Goal: Task Accomplishment & Management: Use online tool/utility

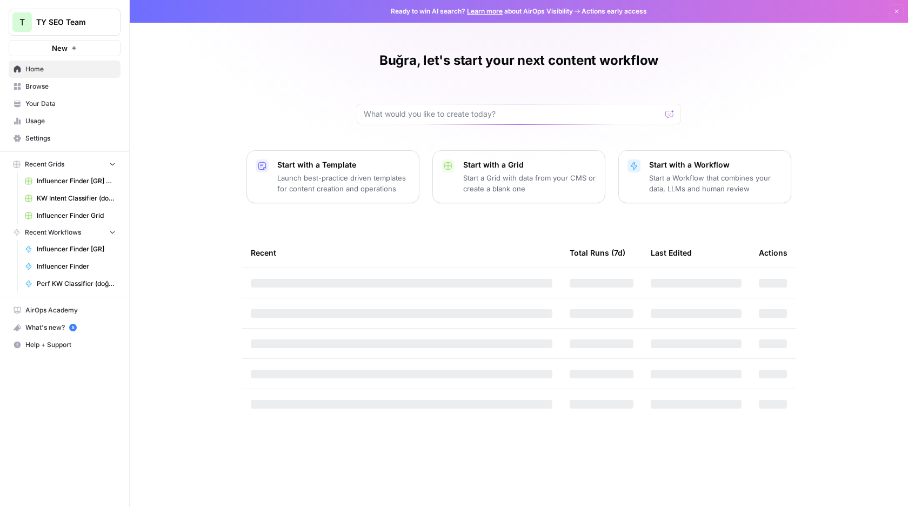
click at [46, 85] on span "Browse" at bounding box center [70, 87] width 90 height 10
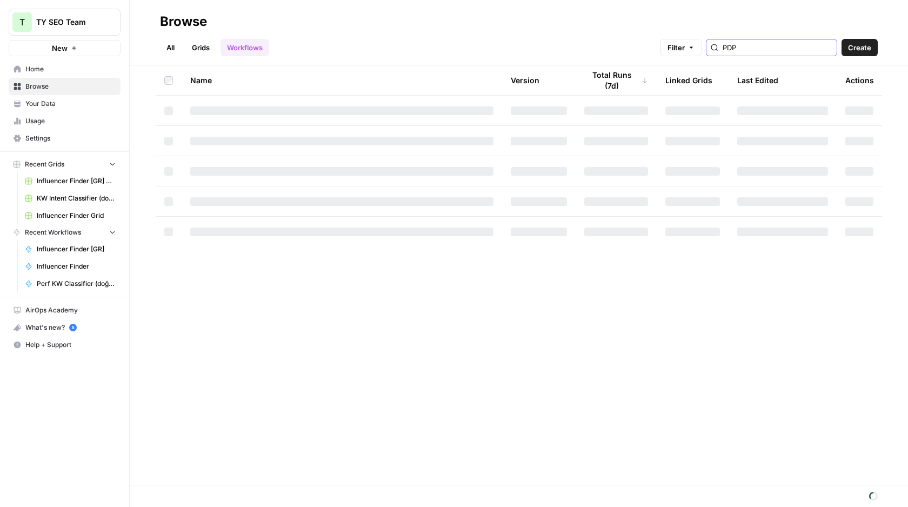
drag, startPoint x: 791, startPoint y: 50, endPoint x: 711, endPoint y: 44, distance: 80.2
click at [0, 0] on div "Filter PDP" at bounding box center [0, 0] width 0 height 0
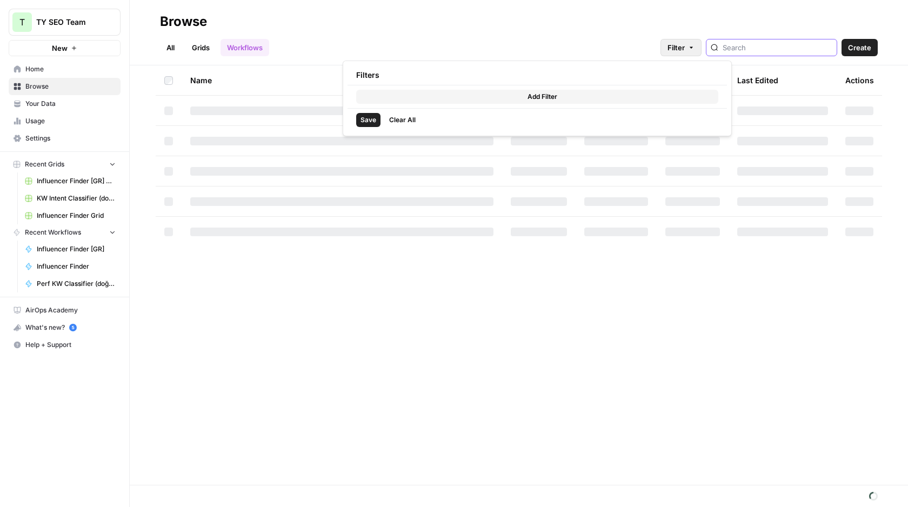
click at [702, 44] on button "Filter" at bounding box center [681, 47] width 41 height 17
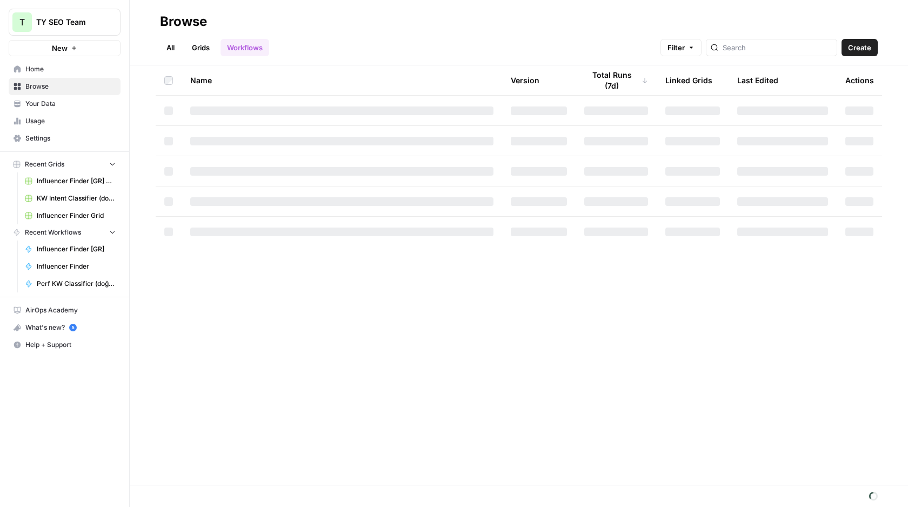
click at [315, 31] on div "All Grids Workflows Filter Create" at bounding box center [519, 43] width 718 height 26
click at [71, 234] on span "Recent Workflows" at bounding box center [53, 233] width 56 height 10
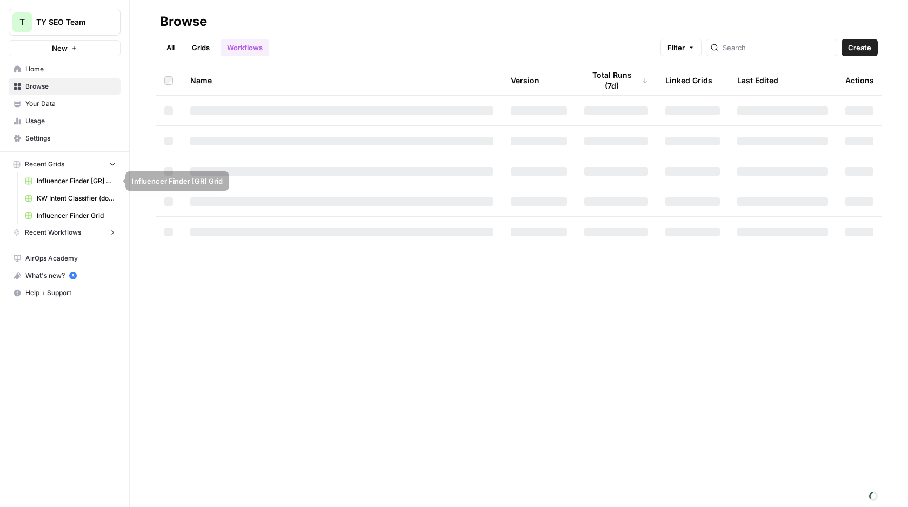
click at [94, 166] on button "Recent Grids" at bounding box center [65, 164] width 112 height 16
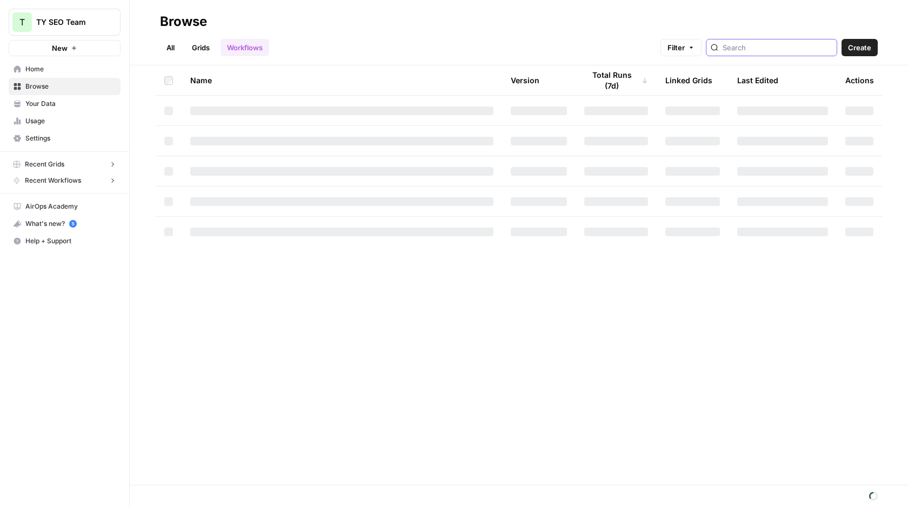
click at [803, 46] on input "search" at bounding box center [778, 47] width 110 height 11
type input "PDP"
click at [661, 33] on div "All Grids Workflows Filter PDP Create" at bounding box center [519, 43] width 718 height 26
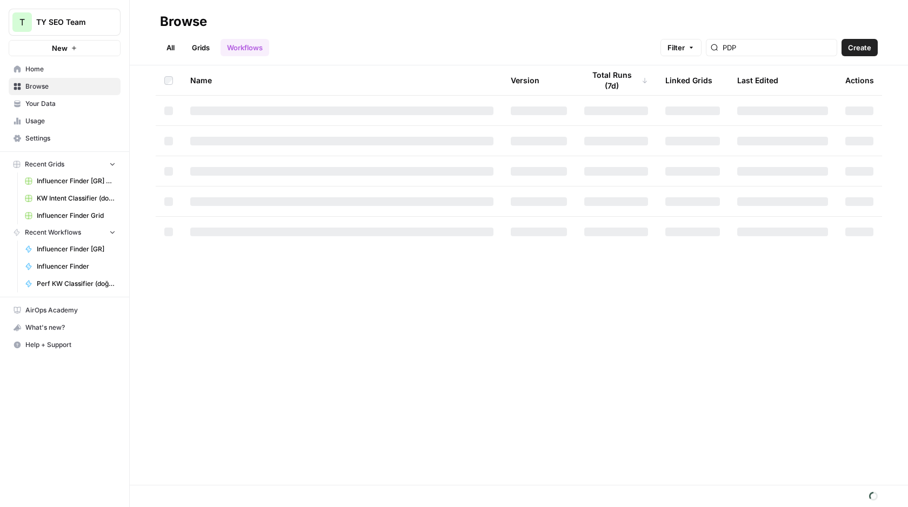
click at [165, 44] on link "All" at bounding box center [170, 47] width 21 height 17
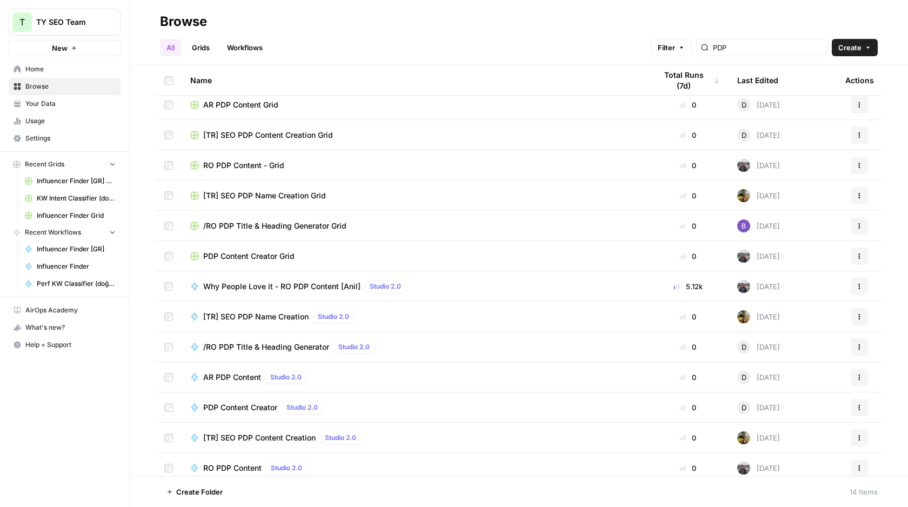
scroll to position [41, 0]
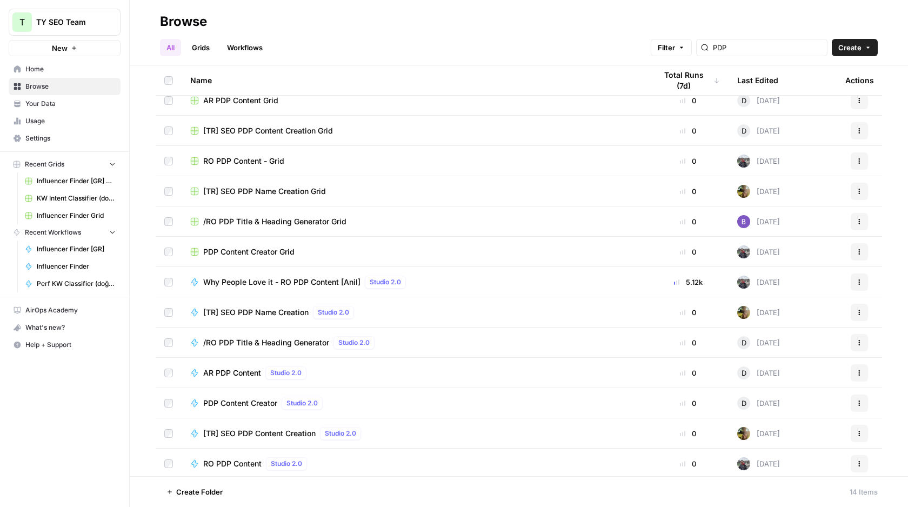
click at [289, 132] on span "[TR] SEO PDP Content Creation Grid" at bounding box center [268, 130] width 130 height 11
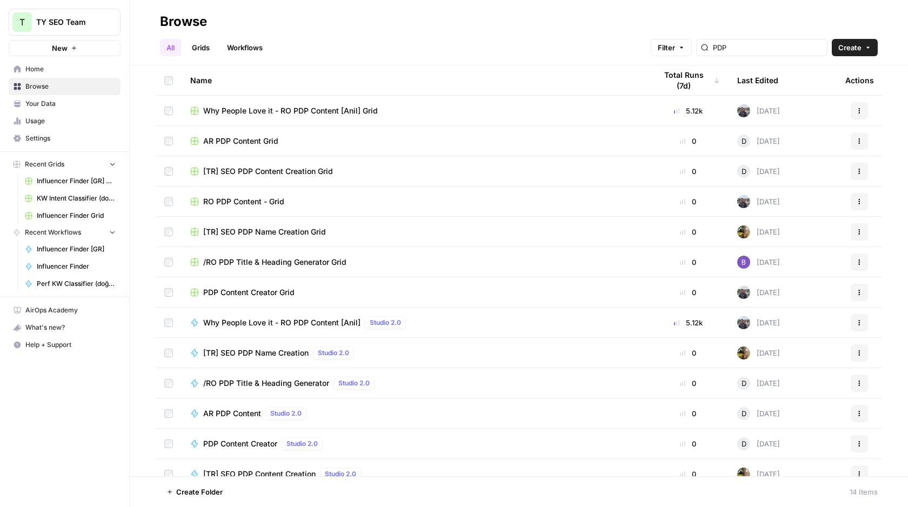
scroll to position [43, 0]
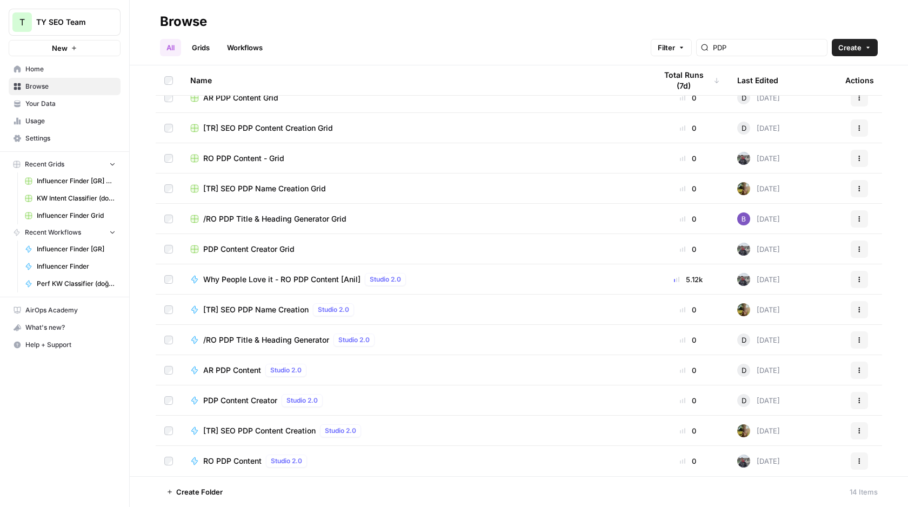
click at [262, 191] on span "[TR] SEO PDP Name Creation Grid" at bounding box center [264, 188] width 123 height 11
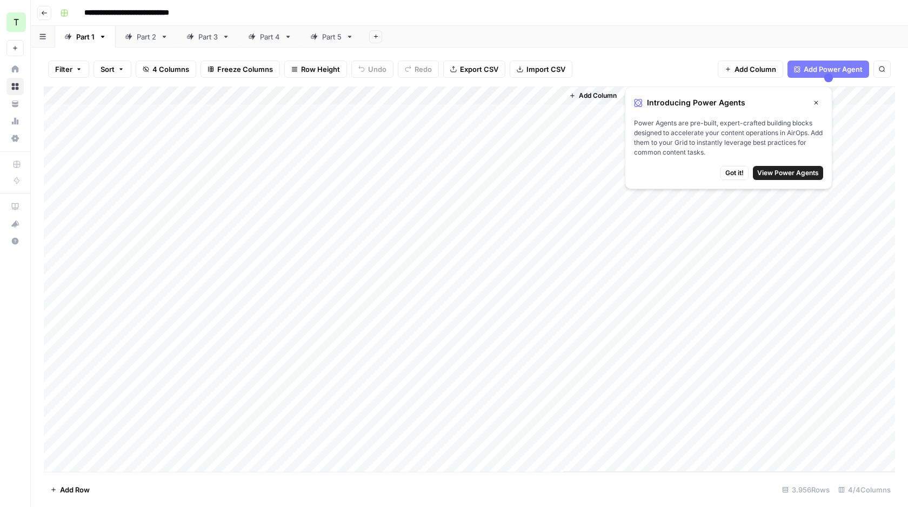
click at [376, 34] on icon "button" at bounding box center [376, 37] width 6 height 6
click at [421, 29] on div "Add Sheet" at bounding box center [635, 37] width 545 height 22
click at [380, 31] on button "Add Sheet" at bounding box center [375, 36] width 13 height 13
click at [404, 93] on span "From Workflow" at bounding box center [432, 89] width 79 height 11
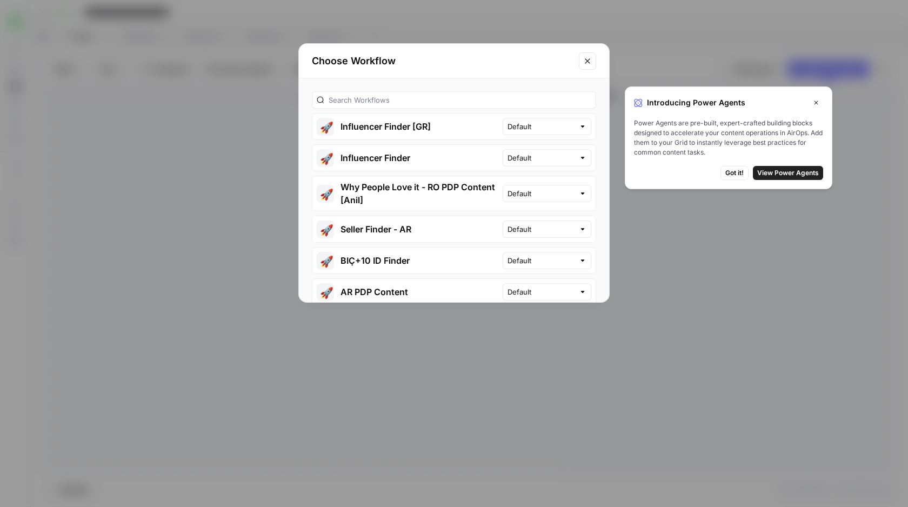
click at [577, 66] on div "Choose Workflow" at bounding box center [454, 61] width 310 height 35
click at [585, 64] on icon "Close modal" at bounding box center [587, 61] width 9 height 9
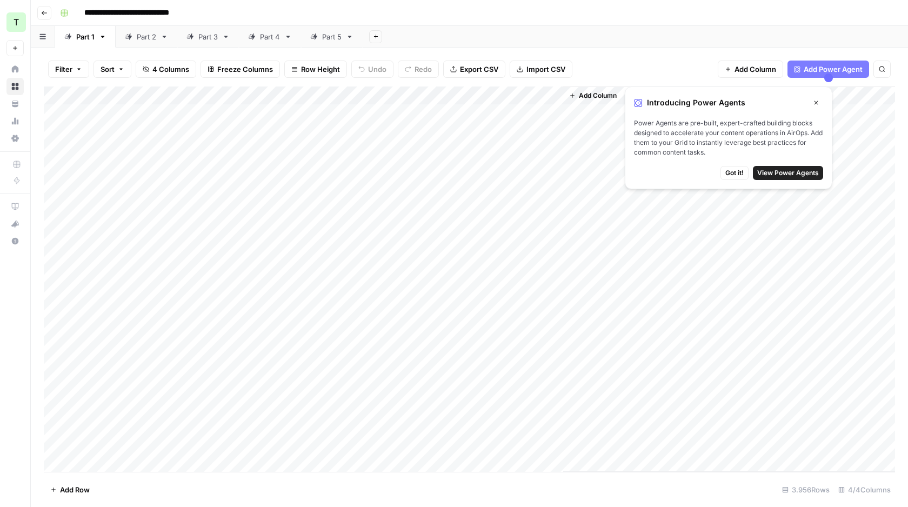
click at [385, 37] on div "Add Sheet" at bounding box center [635, 37] width 545 height 22
click at [379, 37] on icon "button" at bounding box center [376, 37] width 6 height 6
click at [440, 8] on div "**********" at bounding box center [477, 12] width 842 height 17
click at [329, 37] on div "Part 5" at bounding box center [331, 36] width 19 height 11
click at [275, 45] on link "Part 4" at bounding box center [270, 37] width 62 height 22
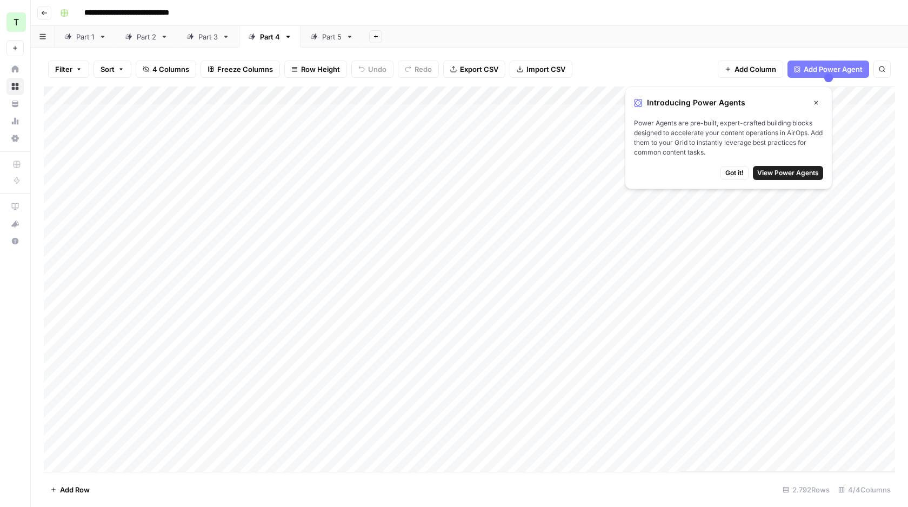
click at [325, 39] on div "Part 5" at bounding box center [331, 36] width 19 height 11
click at [378, 34] on icon "button" at bounding box center [376, 37] width 6 height 6
click at [419, 90] on span "From Workflow" at bounding box center [432, 89] width 79 height 11
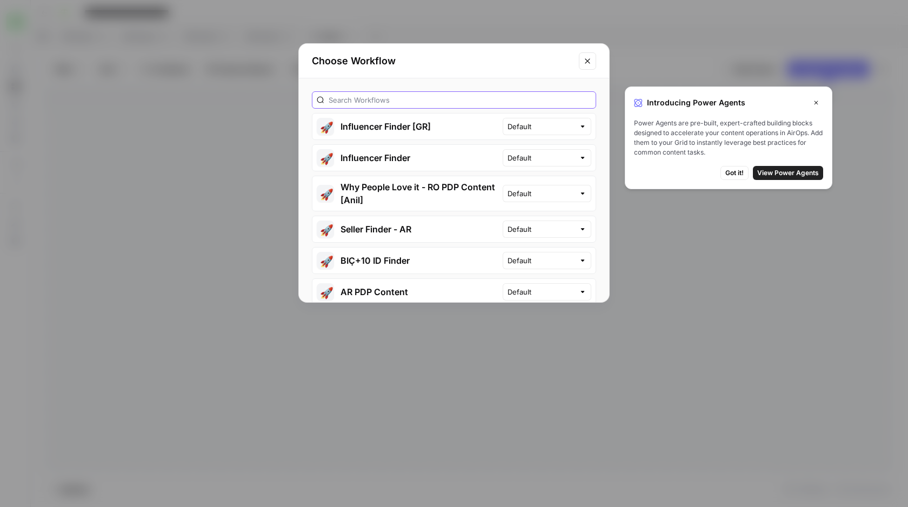
click at [385, 97] on input "text" at bounding box center [460, 100] width 263 height 11
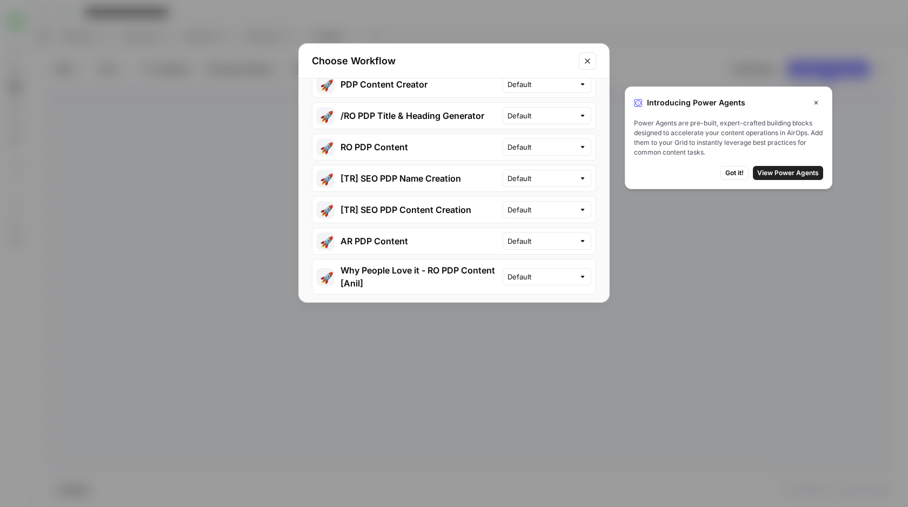
scroll to position [48, 0]
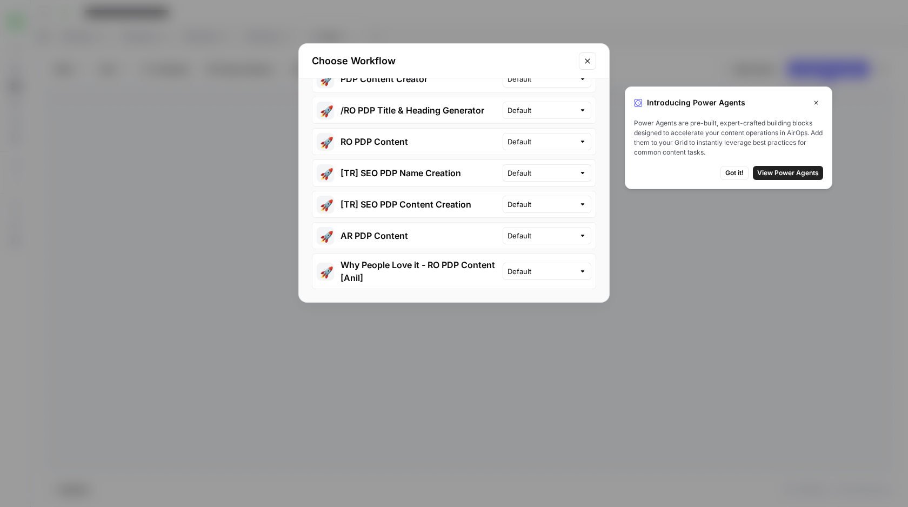
type input "PDP"
click at [448, 172] on button "🚀 [TR] SEO PDP Name Creation" at bounding box center [407, 173] width 190 height 26
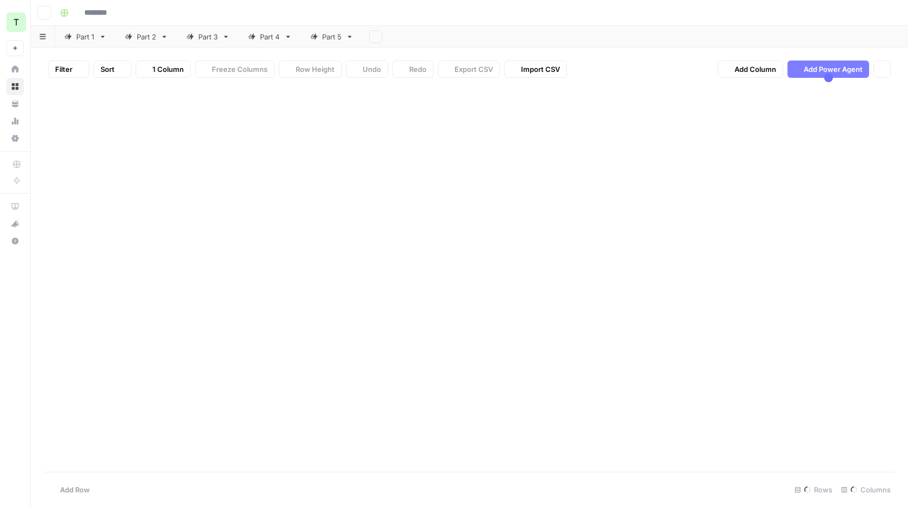
type input "**********"
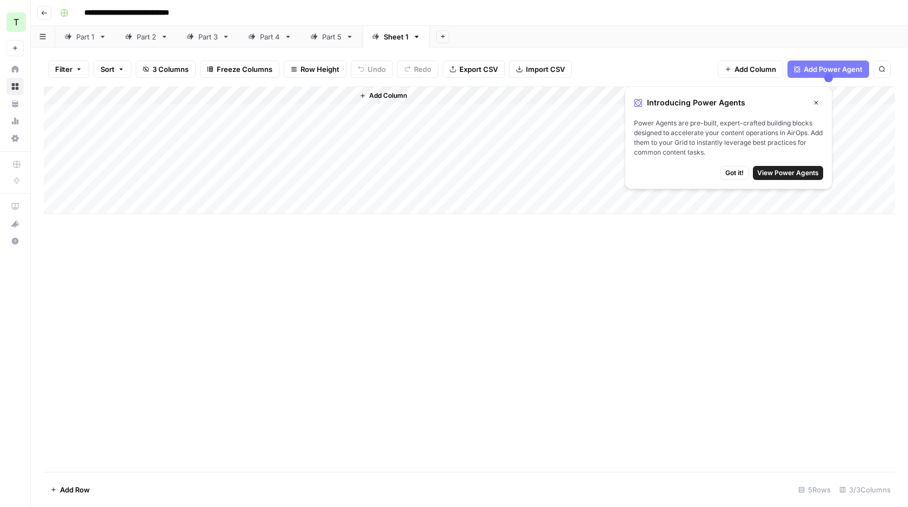
click at [819, 101] on icon "button" at bounding box center [816, 102] width 6 height 6
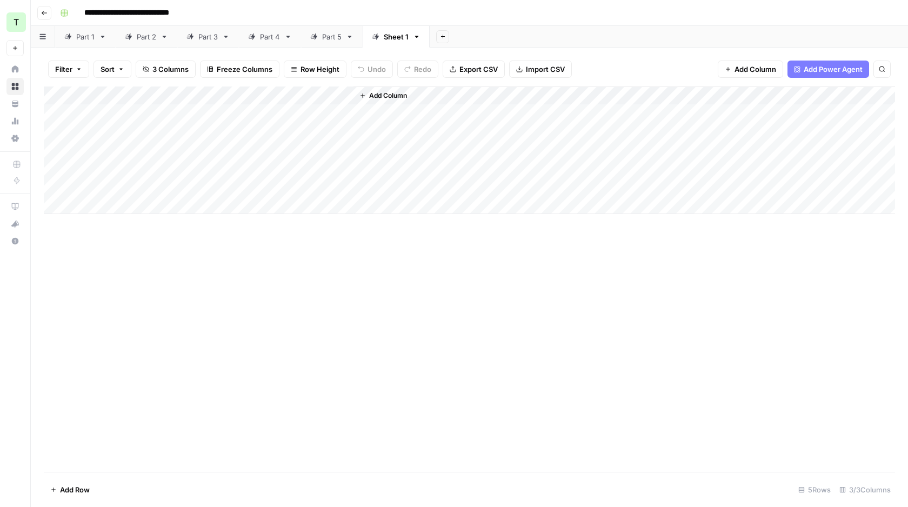
click at [123, 115] on div "Add Column" at bounding box center [469, 150] width 851 height 128
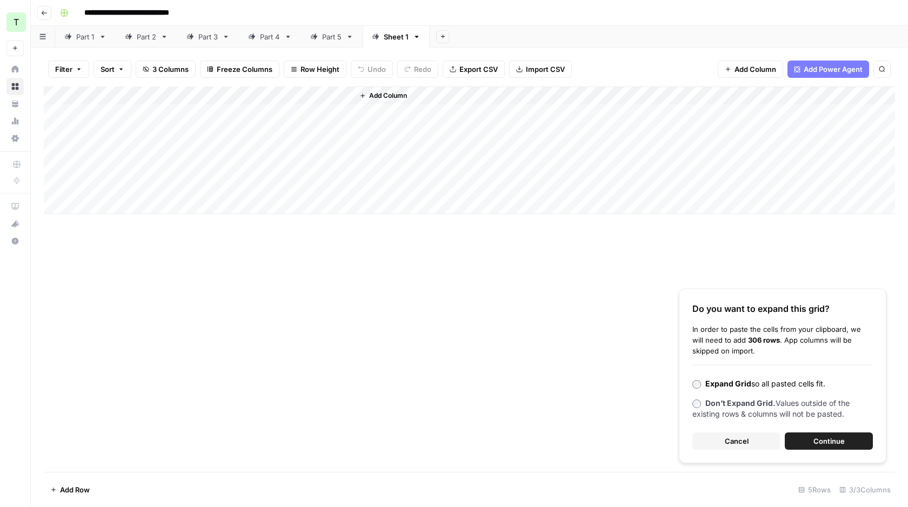
click at [811, 441] on button "Continue" at bounding box center [829, 440] width 88 height 17
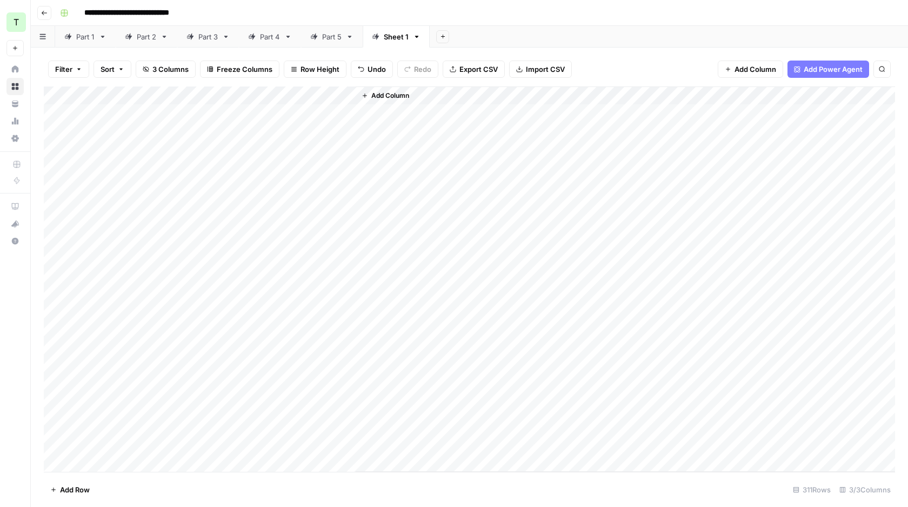
click at [209, 112] on div "Add Column" at bounding box center [469, 278] width 851 height 385
drag, startPoint x: 158, startPoint y: 91, endPoint x: 251, endPoint y: 91, distance: 92.4
click at [246, 91] on div "Add Column" at bounding box center [469, 278] width 851 height 385
click at [208, 242] on div "Add Column" at bounding box center [469, 278] width 851 height 385
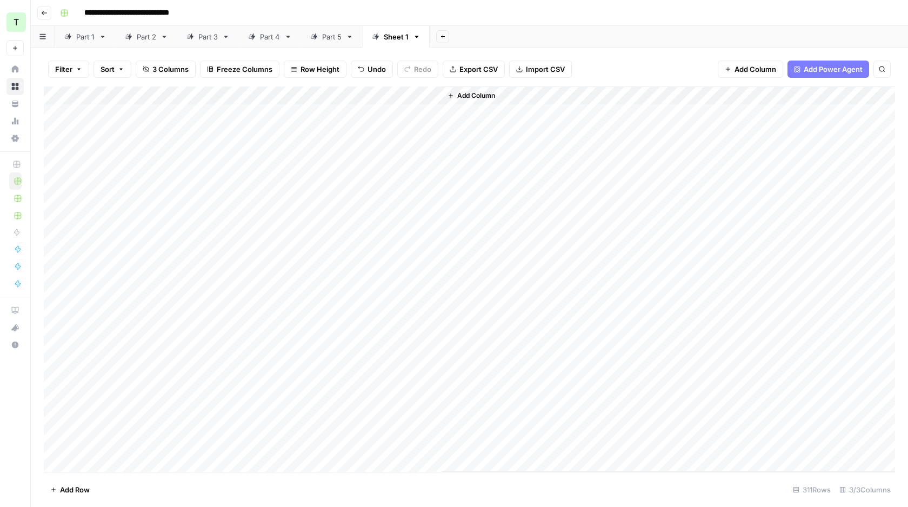
scroll to position [0, 0]
click at [433, 97] on div "Add Column" at bounding box center [469, 278] width 851 height 385
click at [451, 124] on span "All Rows" at bounding box center [470, 120] width 68 height 11
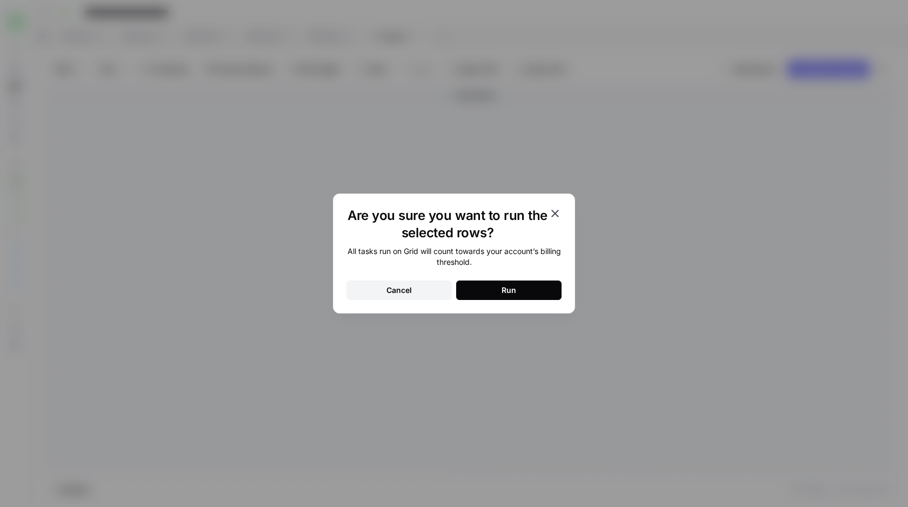
click at [515, 292] on div "Run" at bounding box center [509, 290] width 15 height 11
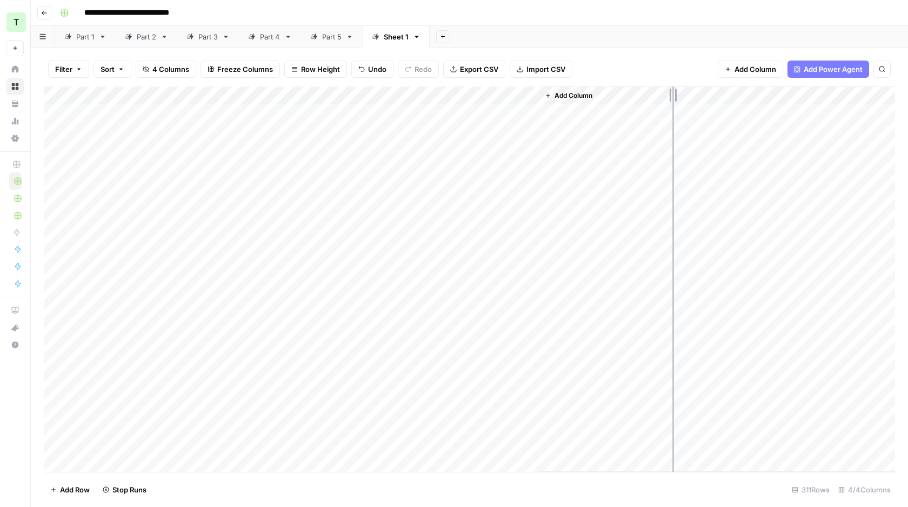
drag, startPoint x: 537, startPoint y: 96, endPoint x: 705, endPoint y: 84, distance: 169.1
click at [705, 85] on div "Filter Sort 4 Columns Freeze Columns Row Height Undo Redo Export CSV Import CSV…" at bounding box center [469, 277] width 877 height 459
click at [282, 184] on div "Add Column" at bounding box center [469, 278] width 851 height 385
drag, startPoint x: 343, startPoint y: 92, endPoint x: 488, endPoint y: 100, distance: 144.5
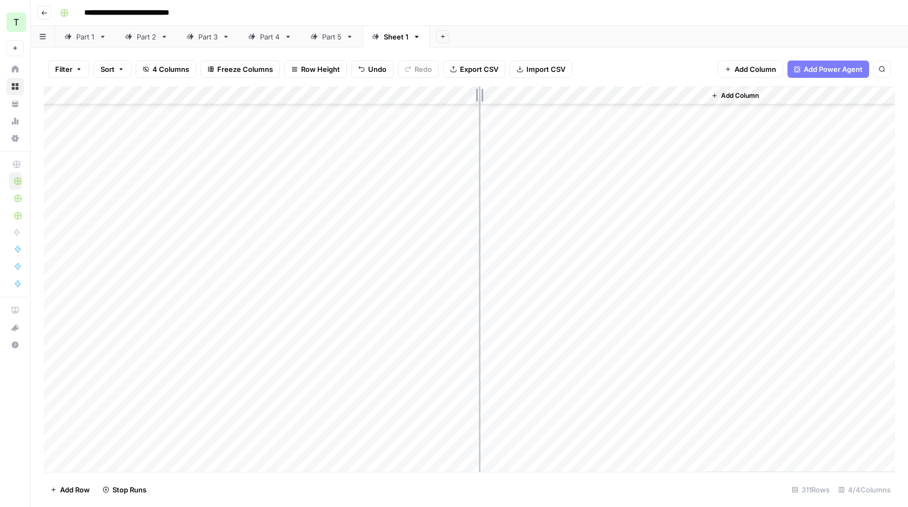
click at [488, 100] on div "Add Column" at bounding box center [469, 278] width 851 height 385
drag, startPoint x: 643, startPoint y: 114, endPoint x: 632, endPoint y: 396, distance: 282.4
click at [632, 396] on div "Add Column" at bounding box center [469, 278] width 851 height 385
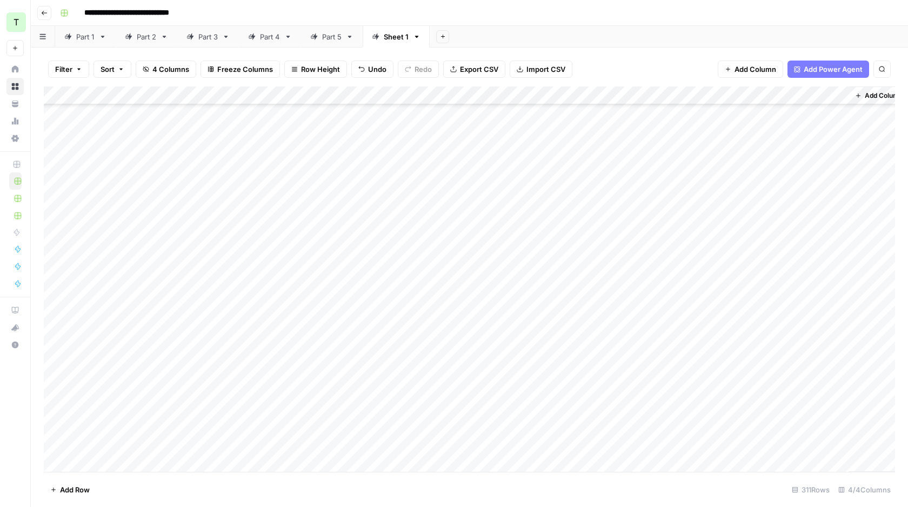
click at [662, 279] on div "Add Column" at bounding box center [469, 278] width 851 height 385
drag, startPoint x: 665, startPoint y: 114, endPoint x: 651, endPoint y: 435, distance: 321.4
click at [651, 435] on div "Add Column" at bounding box center [469, 278] width 851 height 385
click at [658, 112] on div "Add Column" at bounding box center [469, 278] width 851 height 385
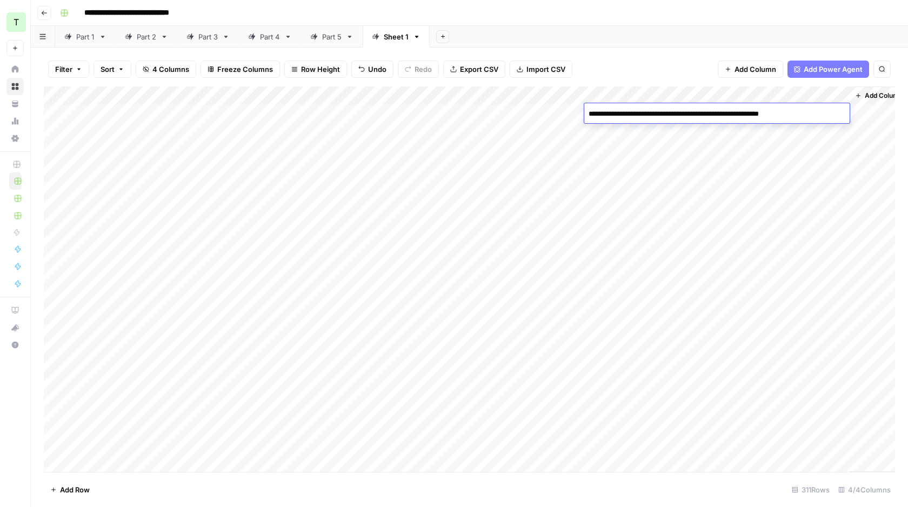
click at [628, 168] on div "Add Column" at bounding box center [469, 278] width 851 height 385
click at [642, 112] on div "Add Column" at bounding box center [469, 278] width 851 height 385
drag, startPoint x: 642, startPoint y: 112, endPoint x: 708, endPoint y: 504, distance: 397.8
click at [708, 504] on div "Filter Sort 4 Columns Freeze Columns Row Height Undo Redo Export CSV Import CSV…" at bounding box center [469, 277] width 877 height 459
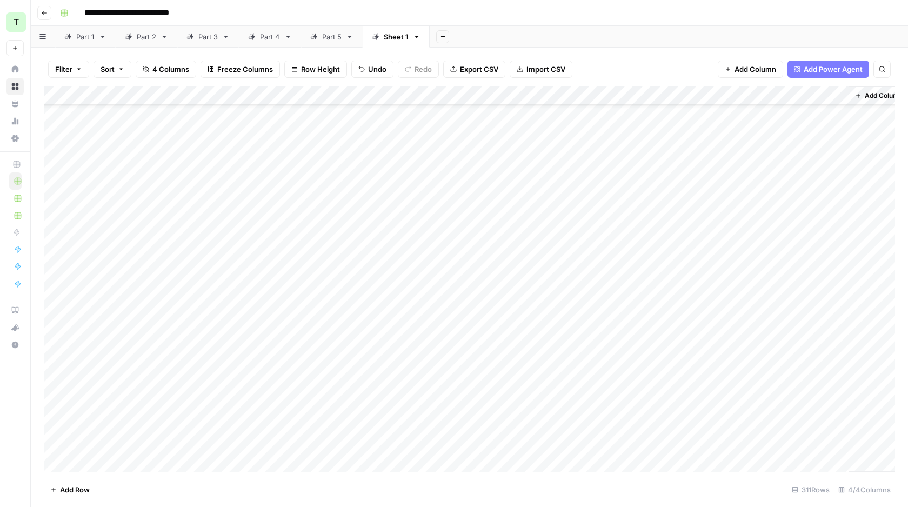
drag, startPoint x: 848, startPoint y: 281, endPoint x: 833, endPoint y: 506, distance: 225.9
click at [833, 506] on div "Filter Sort 4 Columns Freeze Columns Row Height Undo Redo Export CSV Import CSV…" at bounding box center [469, 277] width 877 height 459
click at [875, 219] on div "Add Column" at bounding box center [878, 278] width 59 height 385
click at [876, 184] on div "Add Column" at bounding box center [878, 278] width 59 height 385
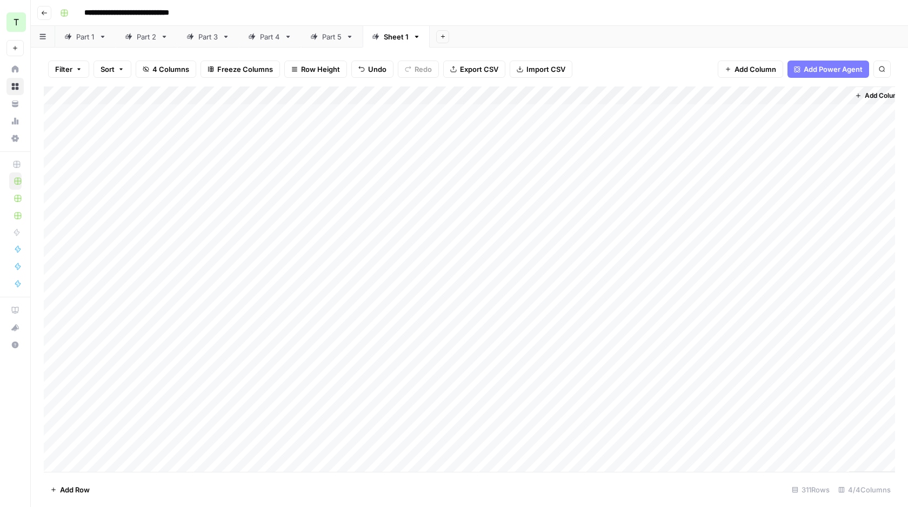
click at [665, 143] on div "Add Column" at bounding box center [469, 278] width 851 height 385
drag, startPoint x: 666, startPoint y: 115, endPoint x: 670, endPoint y: 506, distance: 391.9
click at [670, 506] on div "Filter Sort 4 Columns Freeze Columns Row Height Undo Redo Export CSV Import CSV…" at bounding box center [469, 277] width 877 height 459
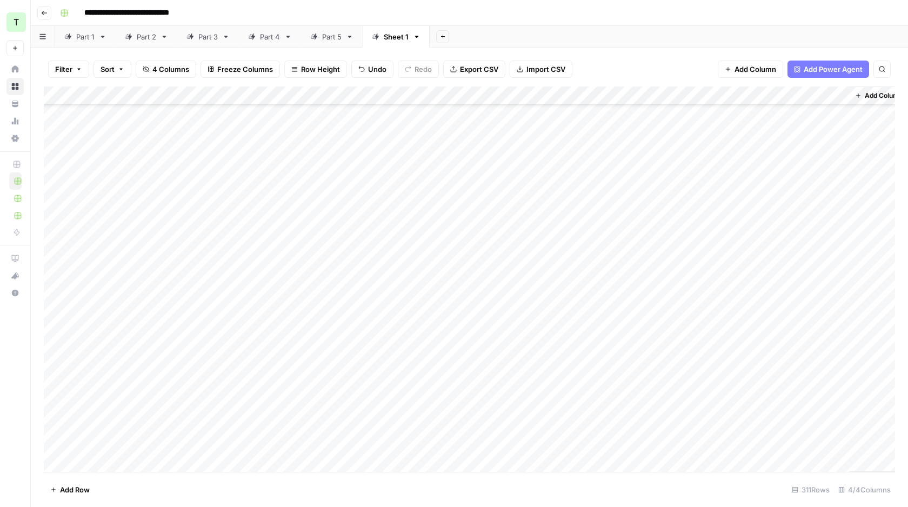
click at [576, 94] on div "Add Column" at bounding box center [469, 278] width 851 height 385
click at [599, 190] on span "Rows with Errors" at bounding box center [614, 189] width 68 height 11
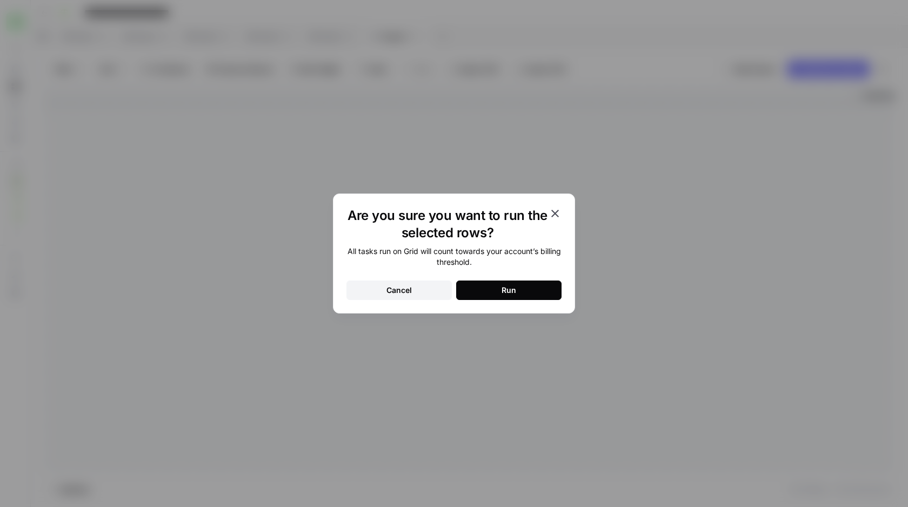
click at [491, 286] on button "Run" at bounding box center [508, 290] width 105 height 19
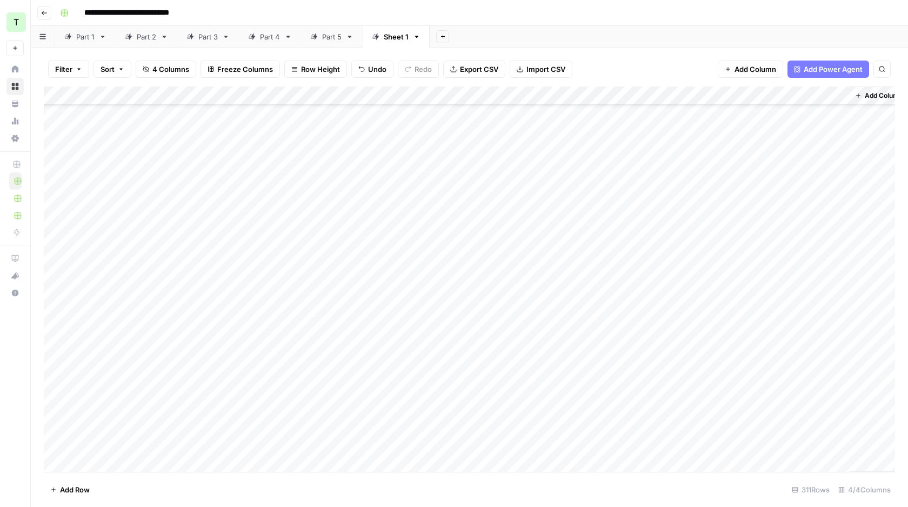
scroll to position [294, 0]
